Goal: Book appointment/travel/reservation

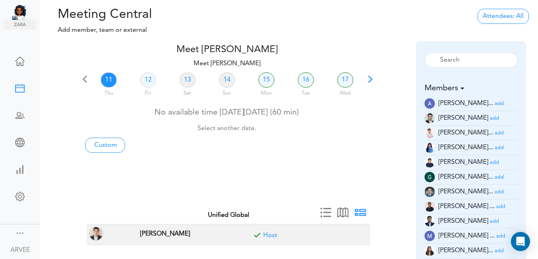
scroll to position [23, 0]
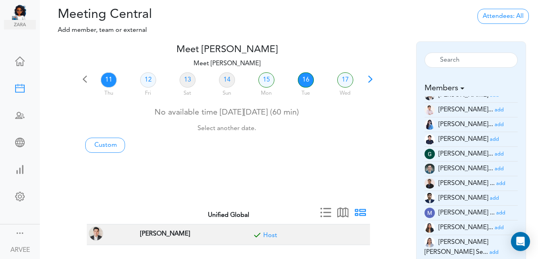
click at [306, 79] on link "16" at bounding box center [306, 79] width 16 height 15
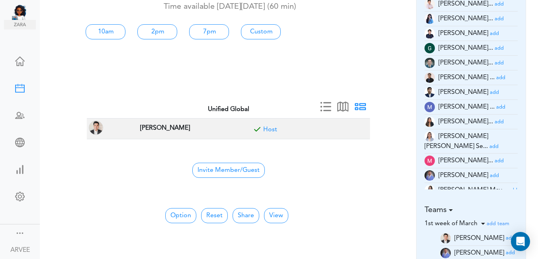
scroll to position [107, 0]
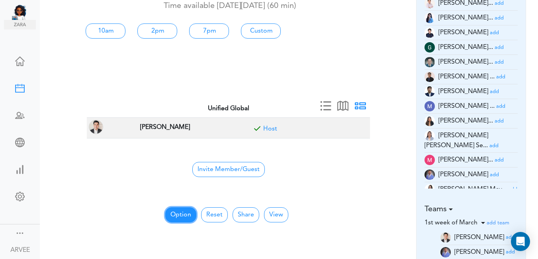
click at [175, 215] on button "Option" at bounding box center [180, 214] width 31 height 15
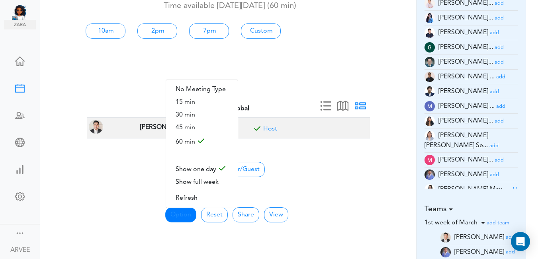
click at [192, 114] on span "30 min" at bounding box center [202, 115] width 72 height 13
click at [191, 113] on td "Unified Global" at bounding box center [228, 109] width 283 height 18
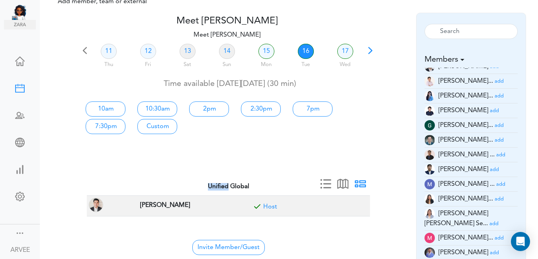
scroll to position [0, 0]
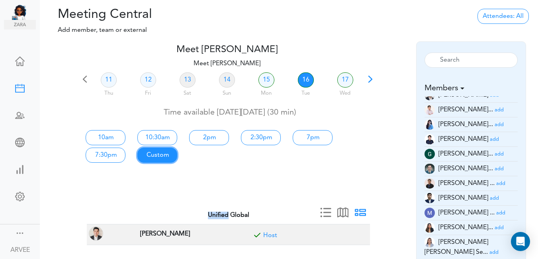
click at [159, 154] on link "Custom" at bounding box center [157, 155] width 40 height 15
type input "Meet [PERSON_NAME]"
type input "[URL][DOMAIN_NAME][SECURITY_DATA]"
type input "[DATE]T10:00"
type input "[DATE]T10:30"
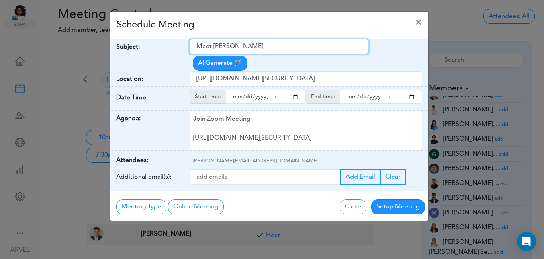
click at [197, 47] on input "Meet [PERSON_NAME]" at bounding box center [279, 46] width 179 height 15
paste input "[PERSON_NAME]/[PERSON_NAME] + Unified Accounting"
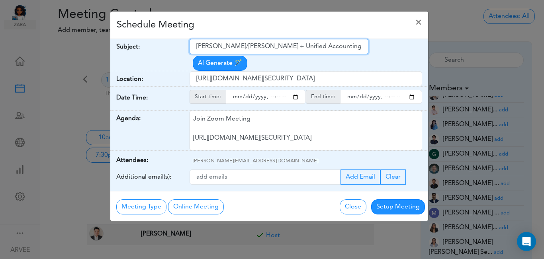
click at [198, 47] on input "[PERSON_NAME]/[PERSON_NAME] + Unified Accounting" at bounding box center [279, 46] width 179 height 15
click at [198, 50] on input "[PERSON_NAME]/[PERSON_NAME] + Unified Accounting" at bounding box center [279, 46] width 179 height 15
click at [203, 46] on input "Inyernal: [PERSON_NAME]/[PERSON_NAME] + Unified Accounting" at bounding box center [279, 46] width 179 height 15
type input "Internal: [PERSON_NAME]/[PERSON_NAME] + Unified Accounting"
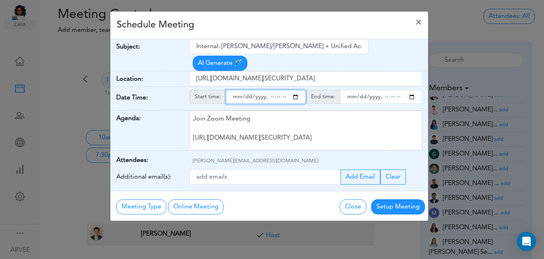
click at [296, 90] on input "starttime" at bounding box center [266, 97] width 80 height 14
click at [270, 90] on input "starttime" at bounding box center [266, 97] width 80 height 14
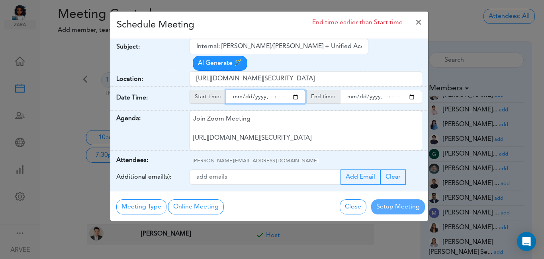
type input "[DATE]T20:00"
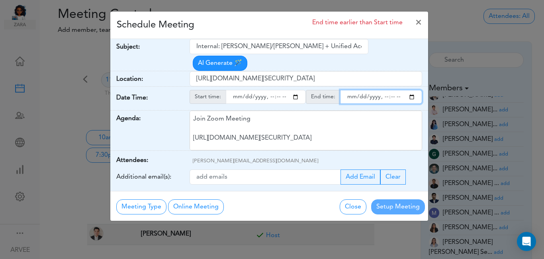
click at [412, 90] on input "endtime" at bounding box center [381, 97] width 82 height 14
click at [383, 90] on input "endtime" at bounding box center [381, 97] width 82 height 14
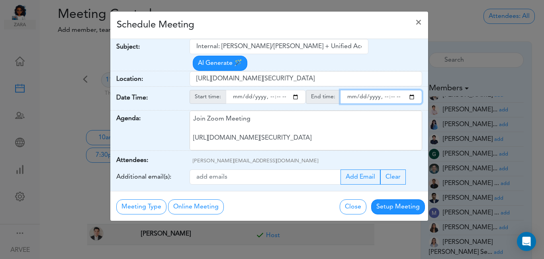
type input "[DATE]T20:30"
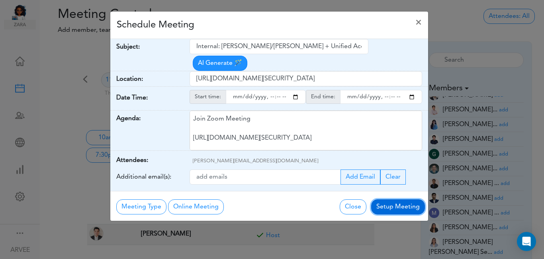
click at [391, 199] on button "Setup Meeting" at bounding box center [398, 206] width 54 height 15
